Goal: Check status: Check status

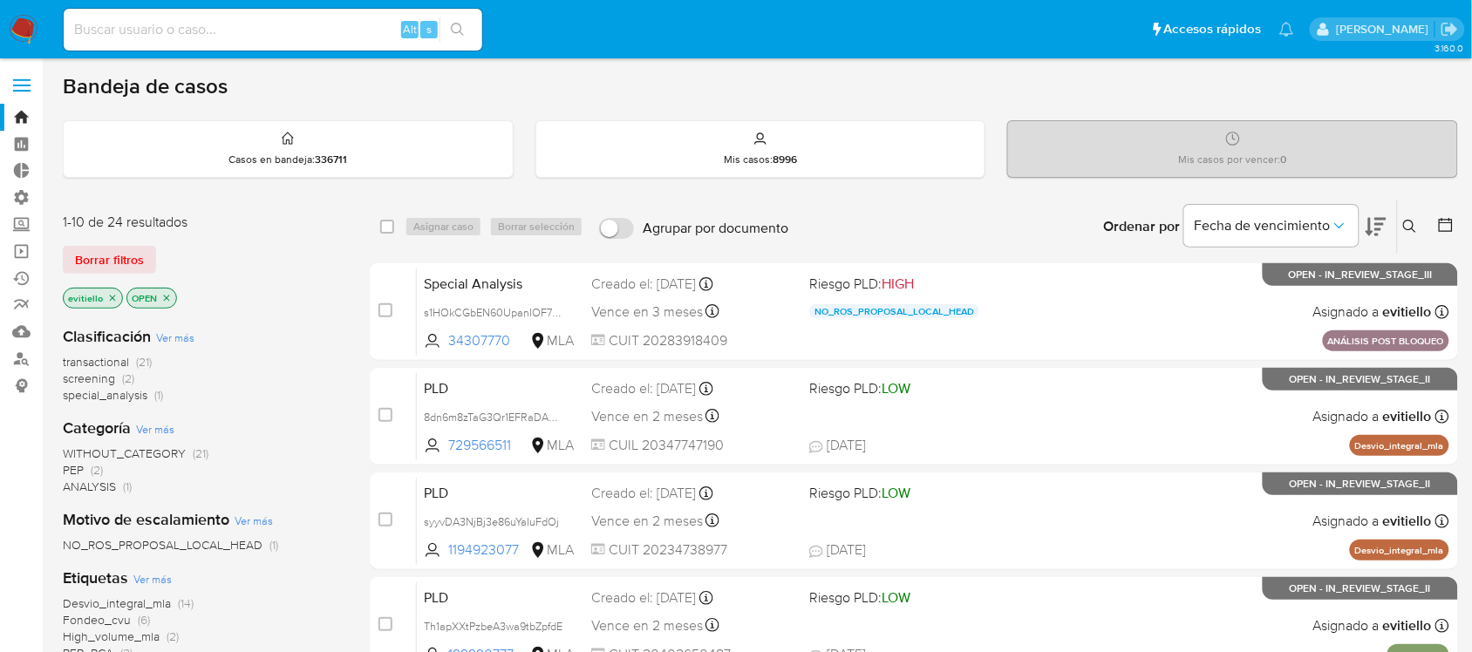
click at [376, 41] on div "Alt s" at bounding box center [273, 30] width 419 height 42
click at [372, 40] on input at bounding box center [273, 29] width 419 height 23
paste input "2664511177"
type input "2664511177"
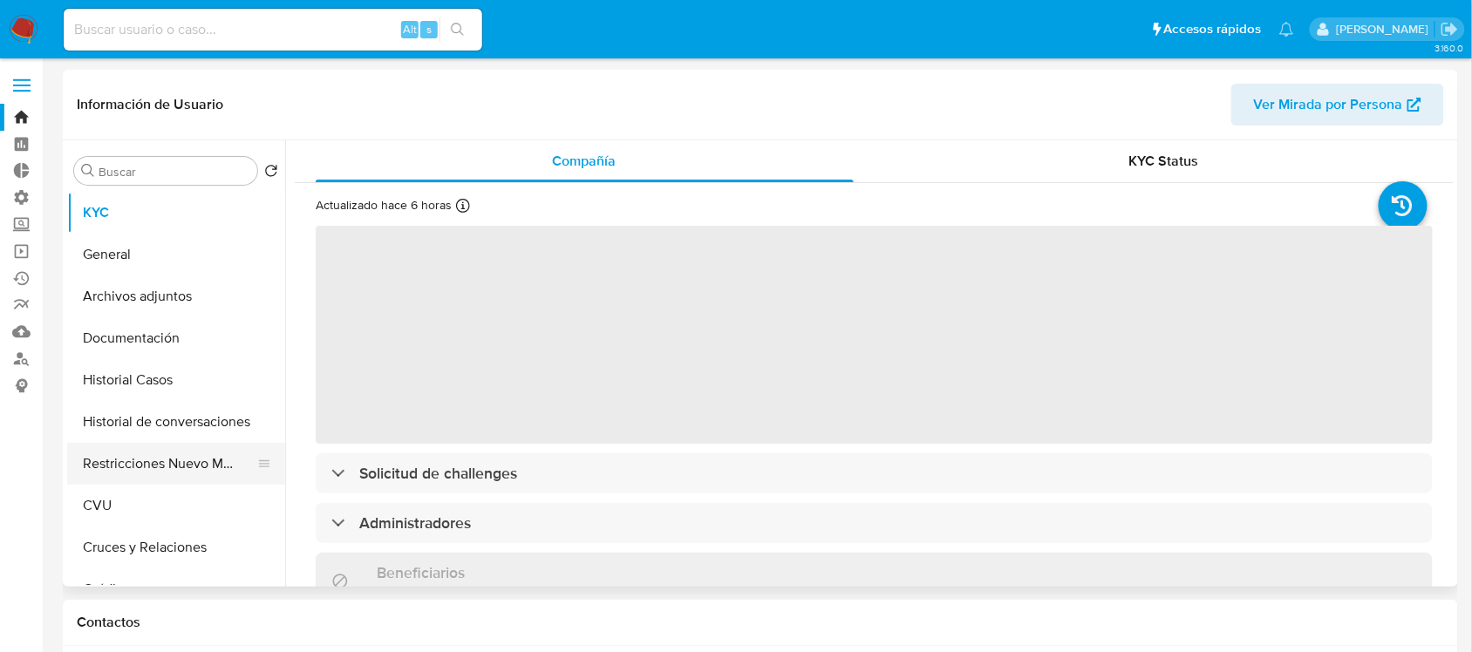
select select "10"
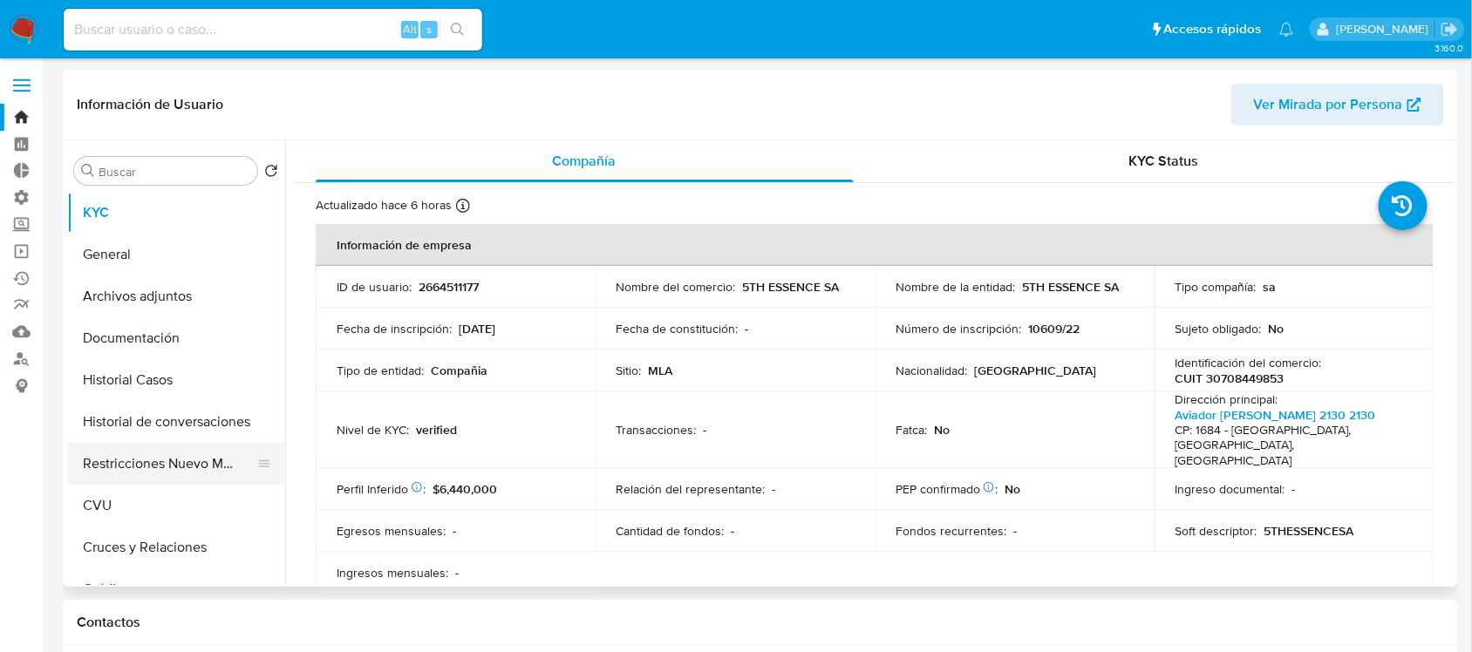
click at [150, 467] on button "Restricciones Nuevo Mundo" at bounding box center [169, 464] width 204 height 42
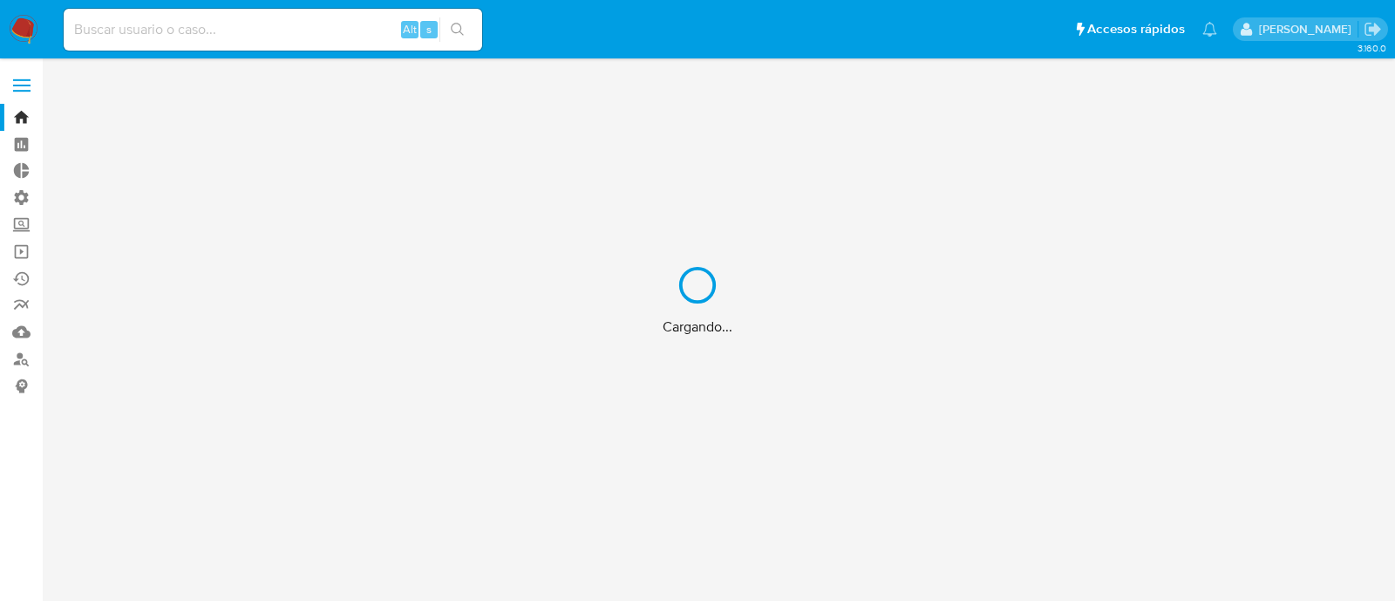
click at [210, 24] on div "Cargando..." at bounding box center [697, 300] width 1395 height 601
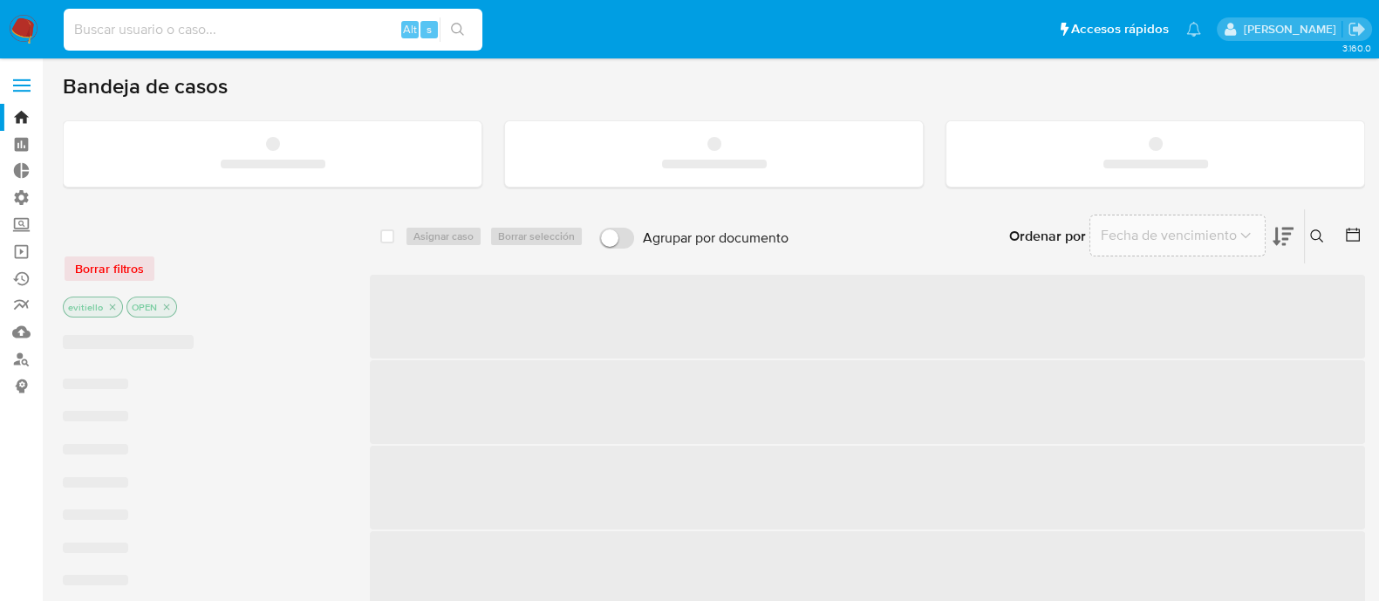
click at [210, 24] on input at bounding box center [273, 29] width 419 height 23
paste input "2377312513"
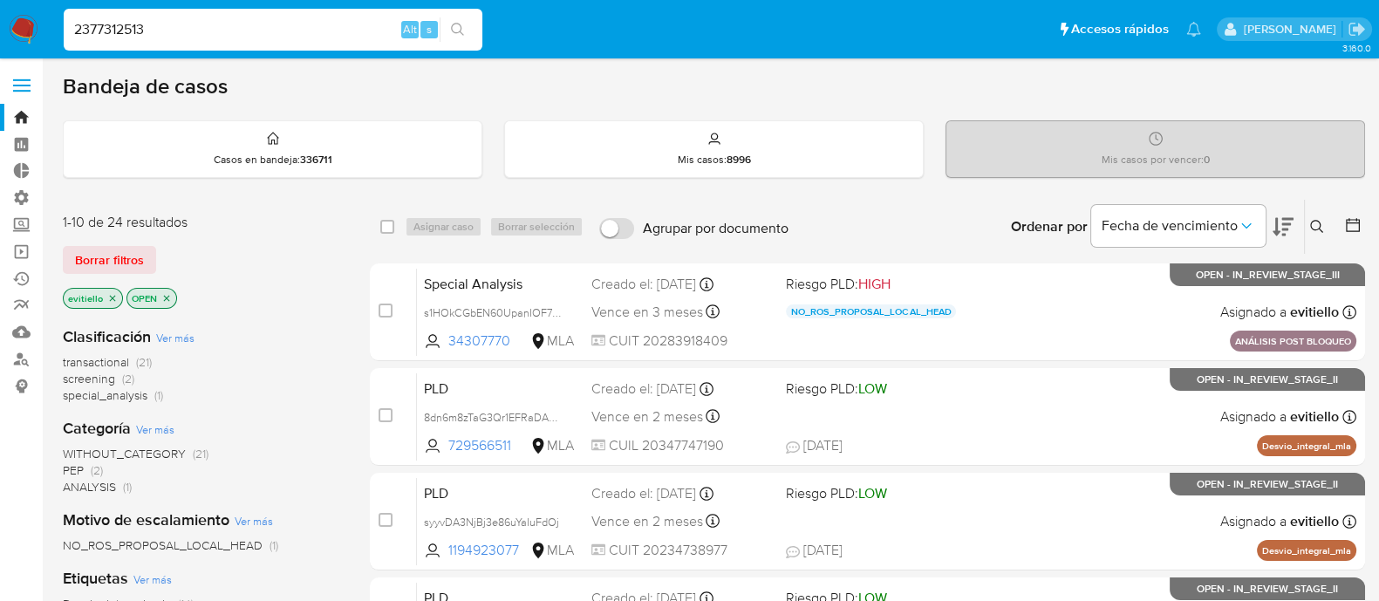
type input "2377312513"
click at [462, 27] on icon "search-icon" at bounding box center [458, 30] width 14 height 14
